Goal: Transaction & Acquisition: Purchase product/service

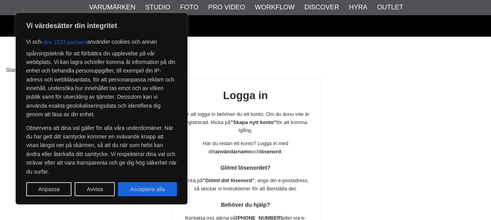
scroll to position [143, 0]
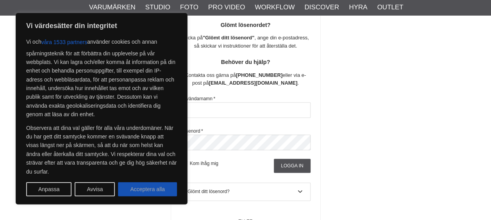
type input "AndersLindewall"
click at [157, 184] on button "Acceptera alla" at bounding box center [147, 189] width 59 height 14
checkbox input "true"
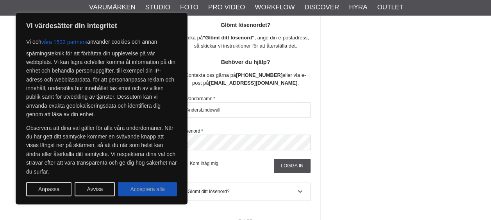
checkbox input "true"
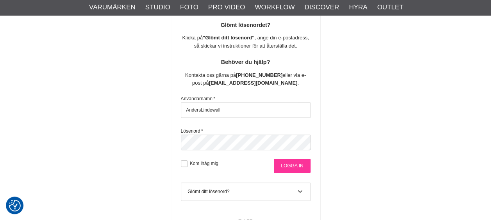
click at [289, 164] on input "Logga in" at bounding box center [292, 166] width 36 height 14
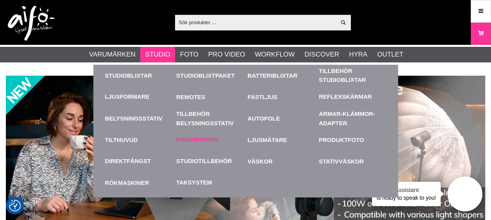
click at [196, 138] on link "Bakgrunder" at bounding box center [197, 140] width 42 height 9
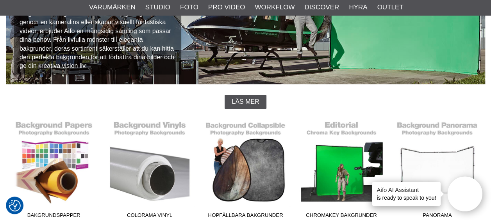
scroll to position [195, 0]
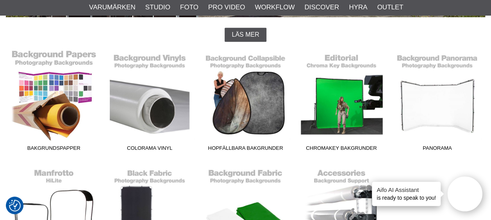
click at [67, 126] on link "Bakgrundspapper" at bounding box center [54, 102] width 96 height 105
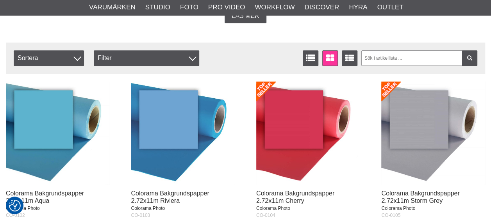
scroll to position [273, 0]
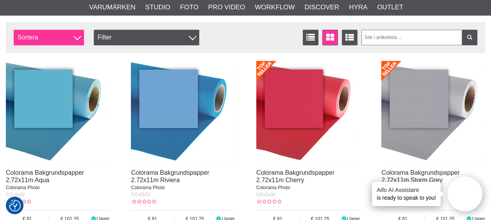
click at [59, 38] on span "Sortera" at bounding box center [49, 38] width 70 height 16
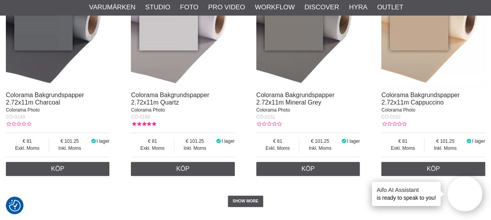
scroll to position [1524, 0]
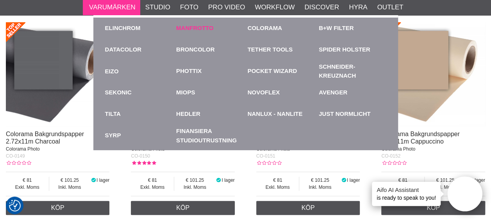
click at [204, 27] on link "Manfrotto" at bounding box center [195, 28] width 38 height 9
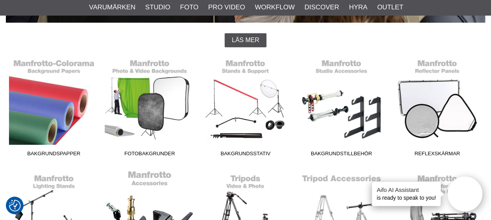
scroll to position [234, 0]
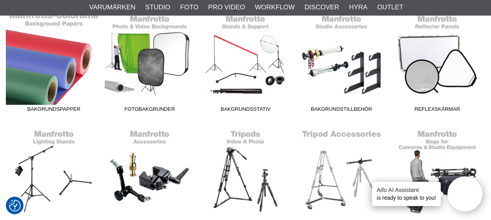
click at [59, 77] on link "Bakgrundspapper" at bounding box center [54, 63] width 96 height 105
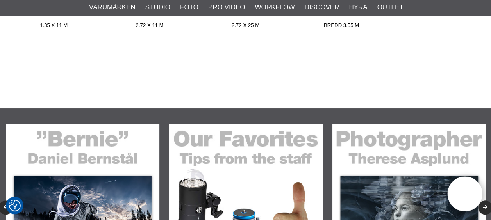
scroll to position [195, 0]
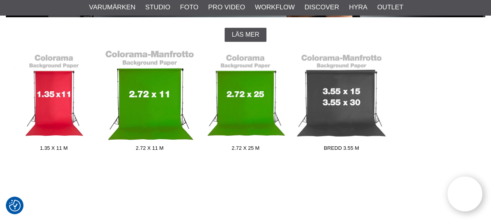
click at [151, 110] on link "2.72 x 11 m" at bounding box center [150, 102] width 96 height 105
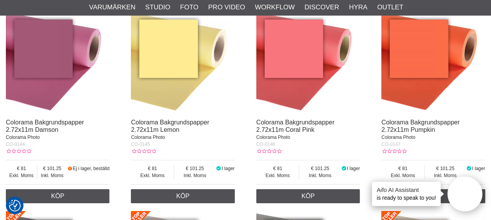
scroll to position [1328, 0]
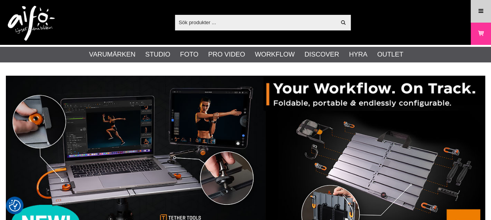
click at [483, 13] on icon at bounding box center [480, 11] width 7 height 9
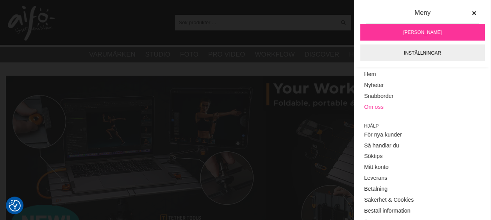
scroll to position [130, 0]
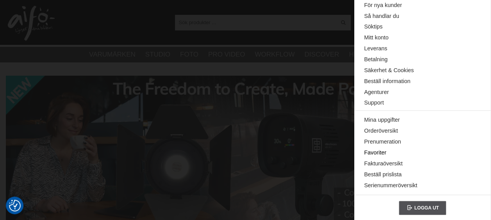
click at [384, 152] on link "Favoriter" at bounding box center [422, 153] width 117 height 11
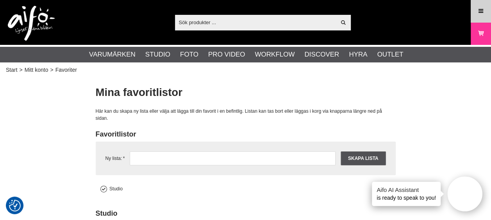
click at [483, 14] on icon at bounding box center [480, 11] width 7 height 9
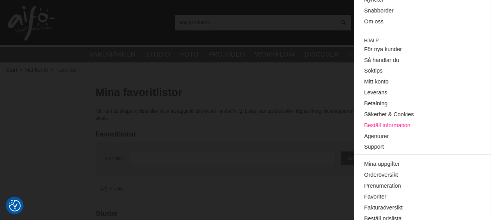
scroll to position [130, 0]
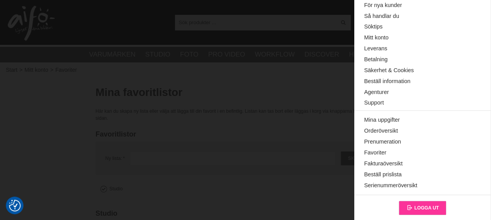
click at [428, 210] on link "Logga ut" at bounding box center [423, 208] width 48 height 14
